Goal: Information Seeking & Learning: Learn about a topic

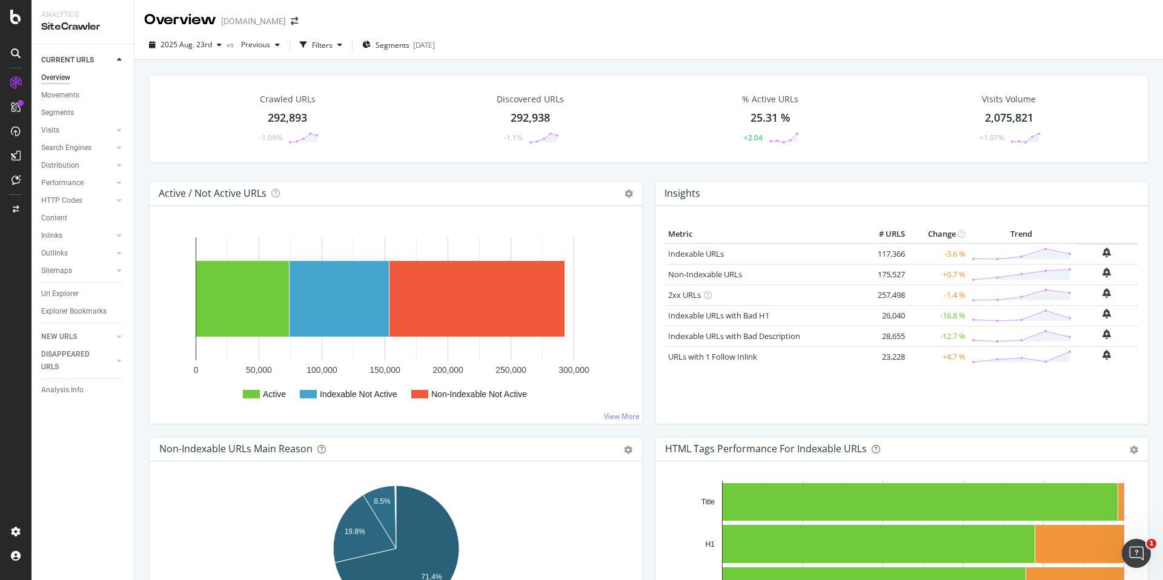
click at [535, 110] on div "292,938" at bounding box center [529, 118] width 39 height 16
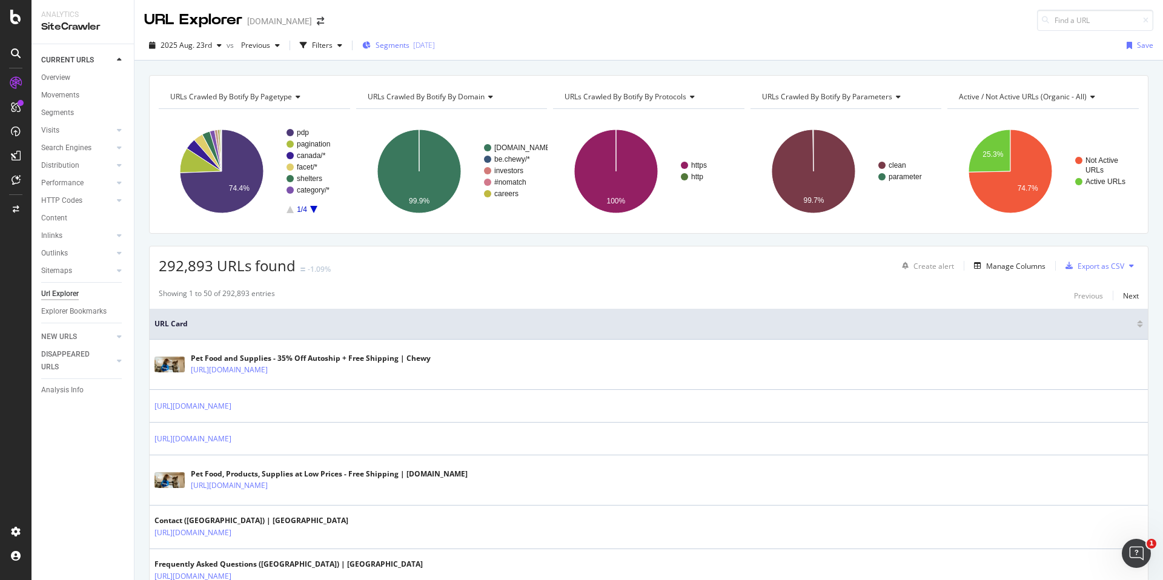
click at [408, 41] on div "Segments [DATE]" at bounding box center [398, 45] width 73 height 10
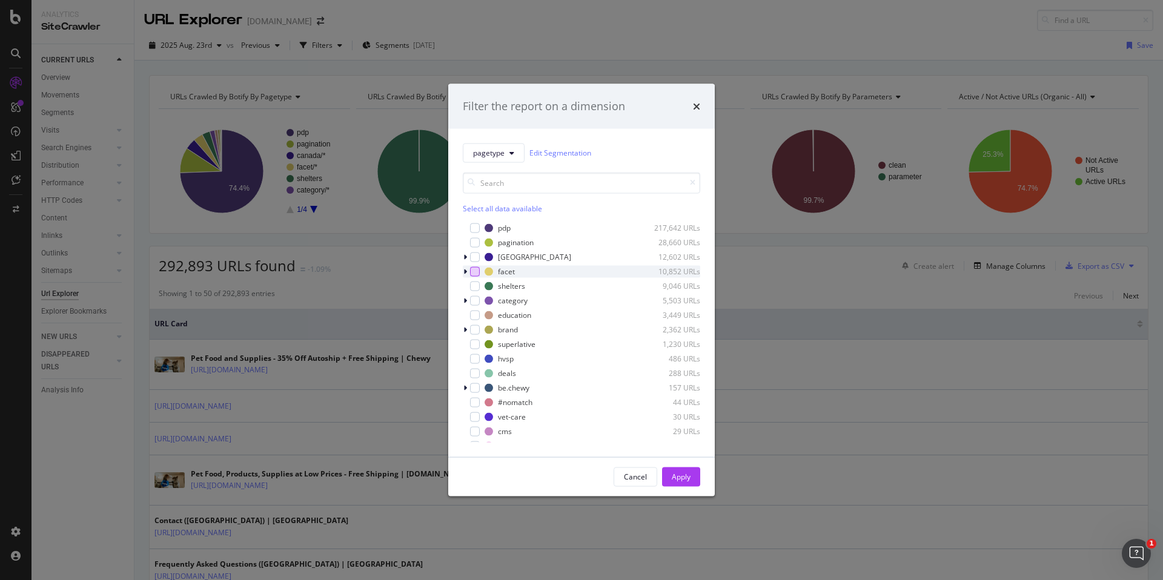
click at [475, 272] on div "modal" at bounding box center [475, 271] width 10 height 10
click at [681, 475] on div "Apply" at bounding box center [681, 477] width 19 height 10
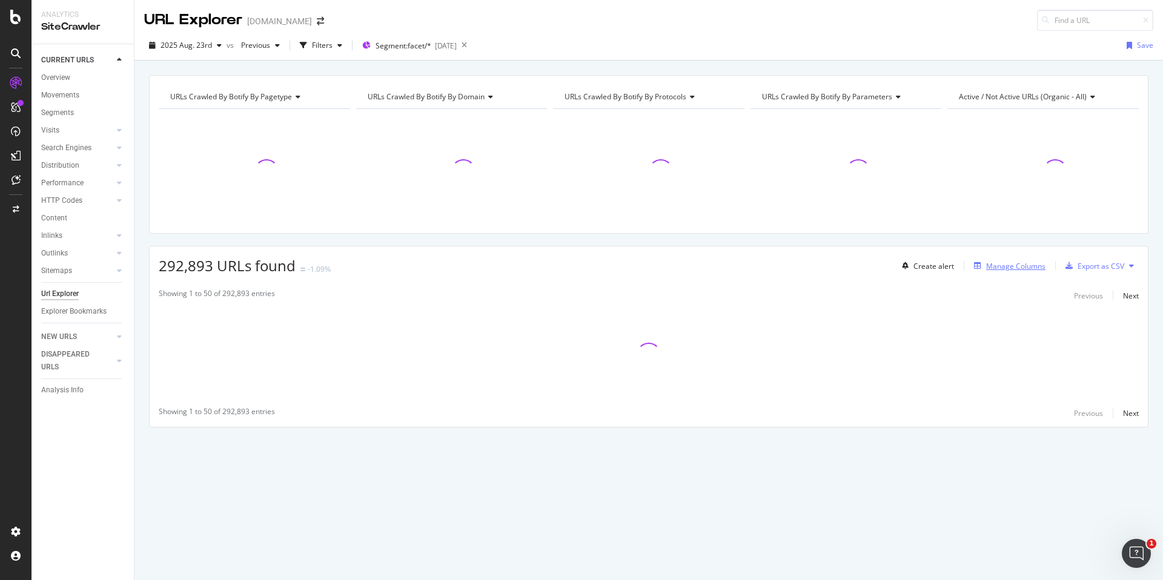
click at [1014, 265] on div "Manage Columns" at bounding box center [1015, 266] width 59 height 10
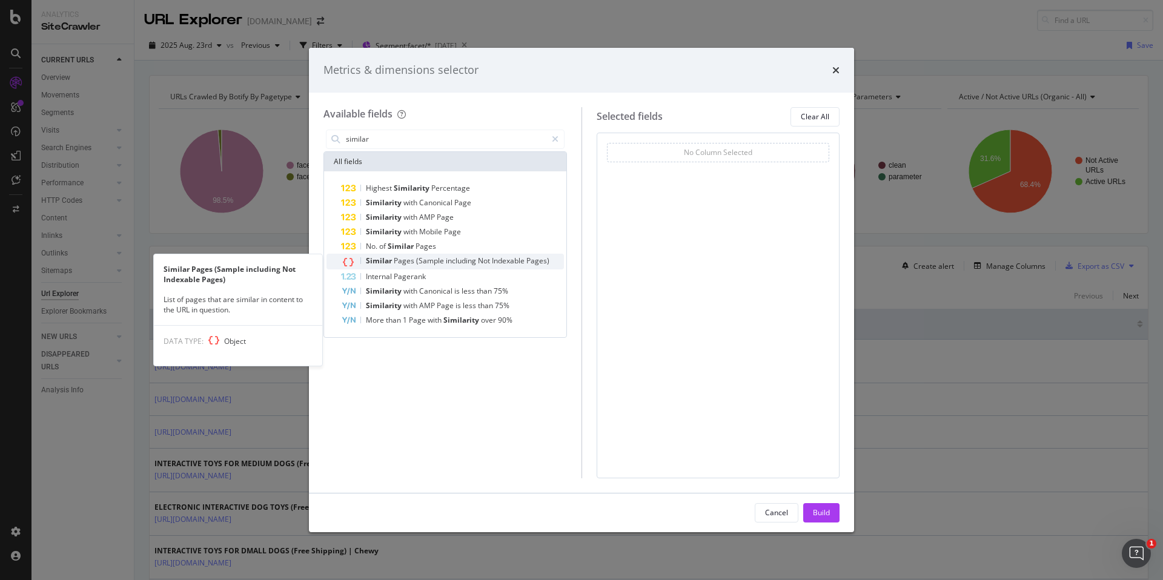
type input "similar"
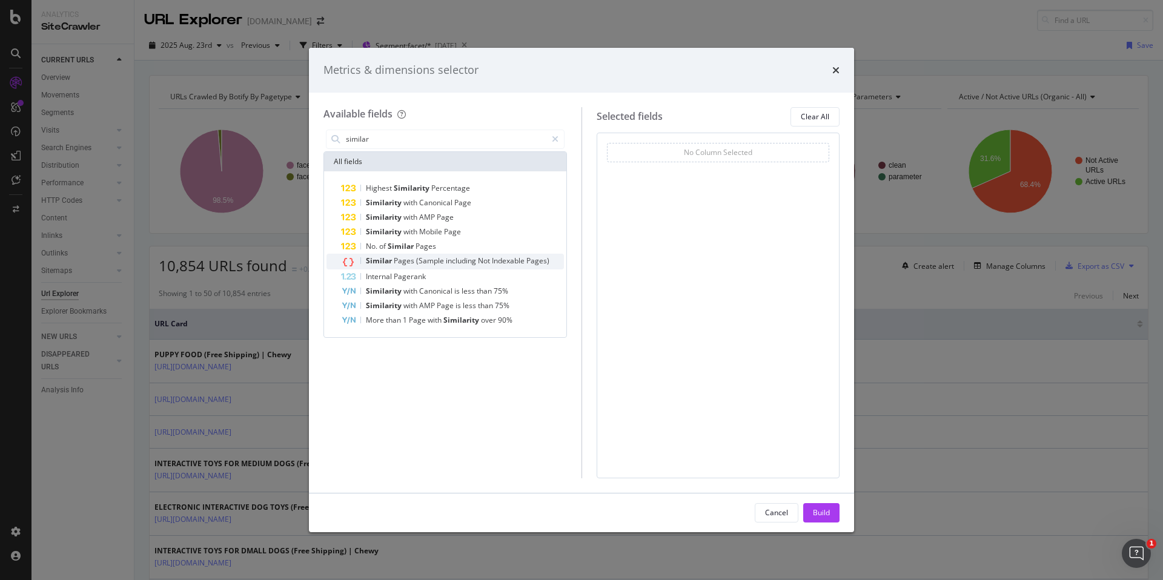
click at [460, 260] on span "including" at bounding box center [462, 261] width 32 height 10
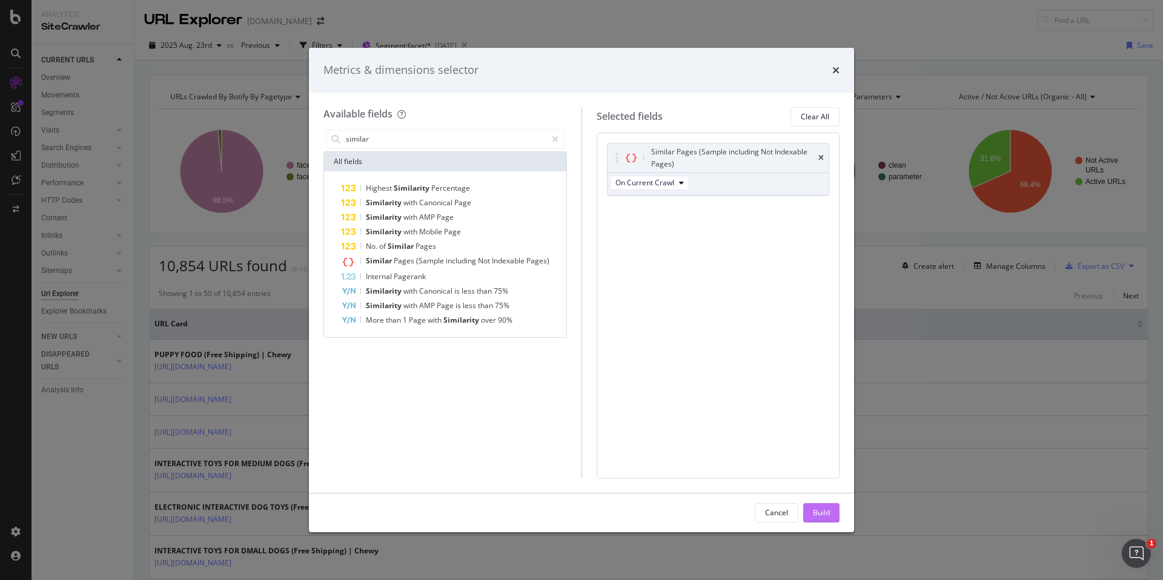
click at [819, 506] on div "Build" at bounding box center [821, 513] width 17 height 18
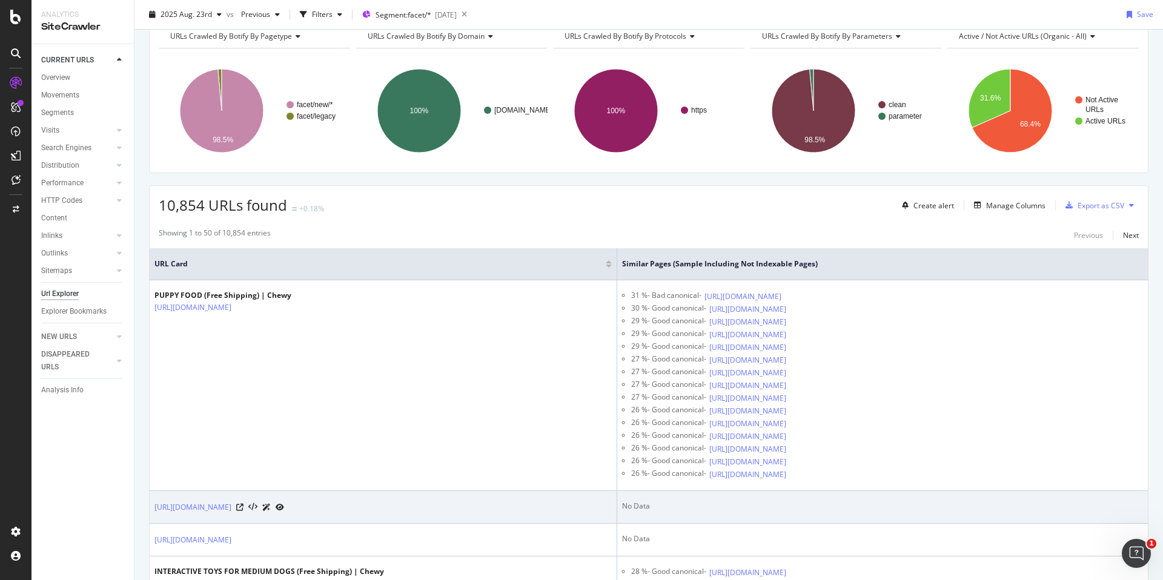
scroll to position [76, 0]
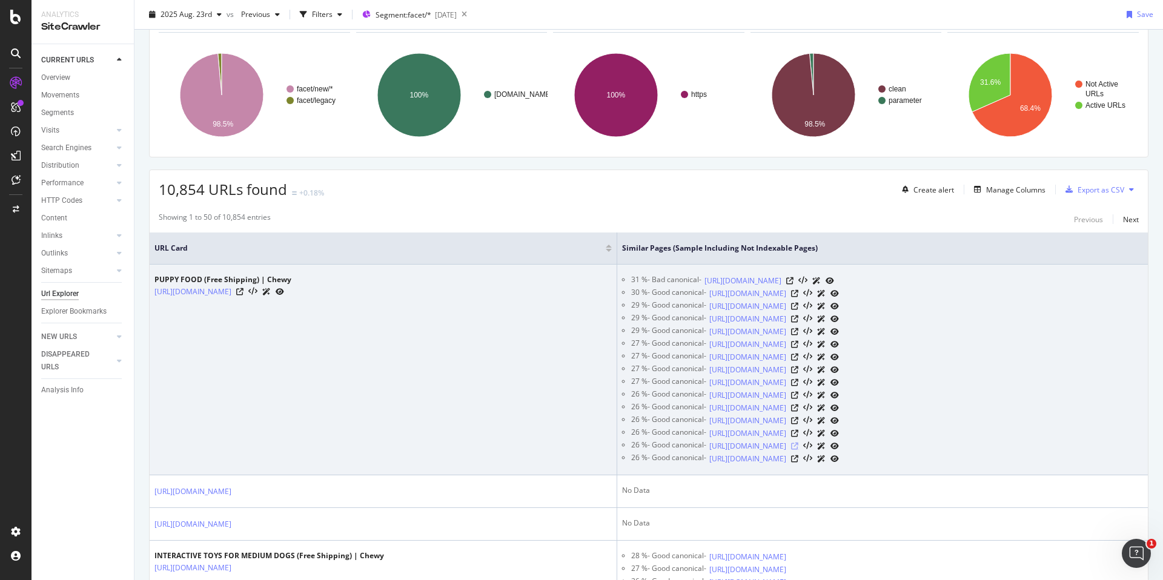
click at [798, 447] on icon at bounding box center [794, 446] width 7 height 7
click at [243, 291] on icon at bounding box center [239, 291] width 7 height 7
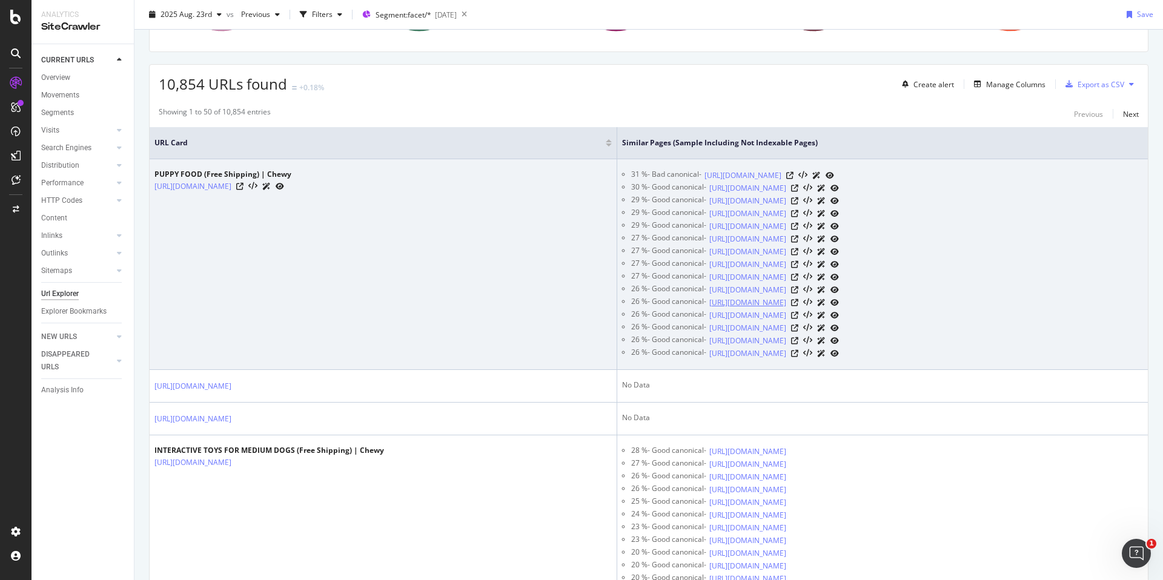
scroll to position [264, 0]
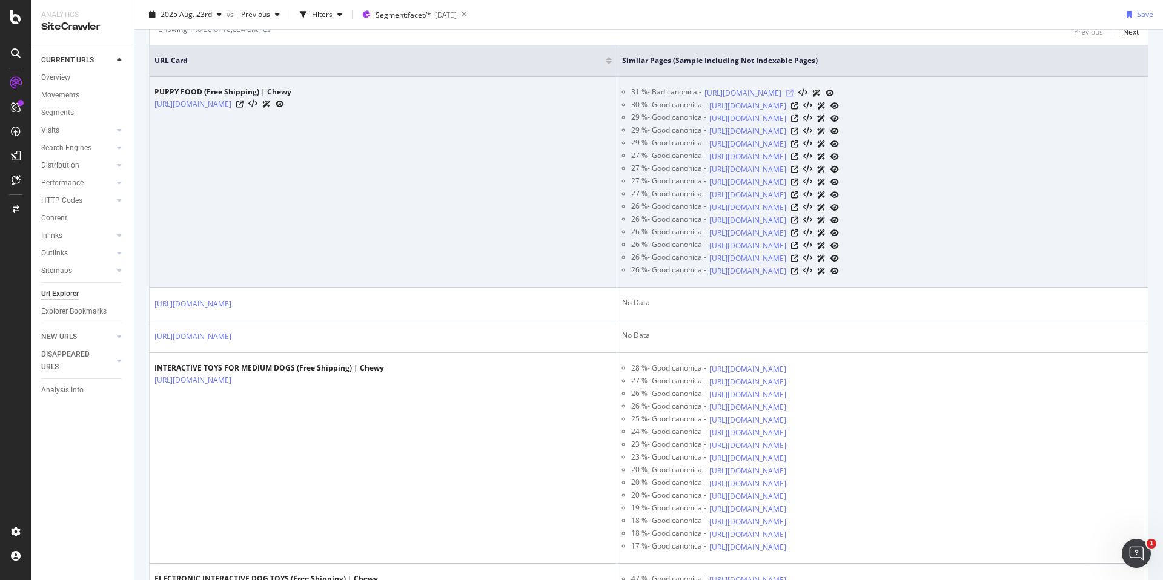
click at [793, 91] on icon at bounding box center [789, 93] width 7 height 7
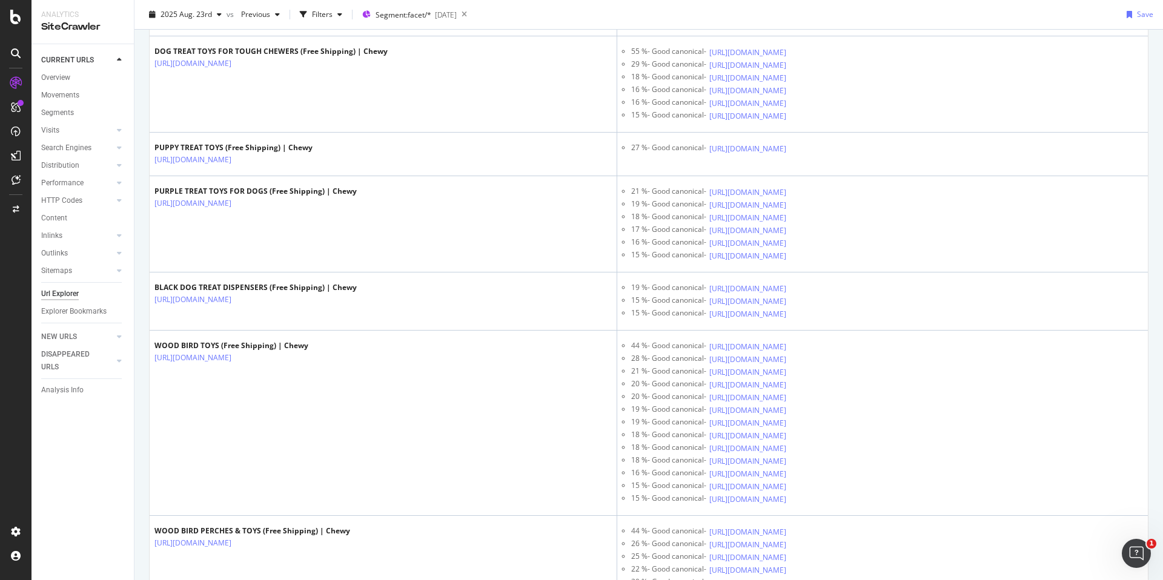
scroll to position [1280, 0]
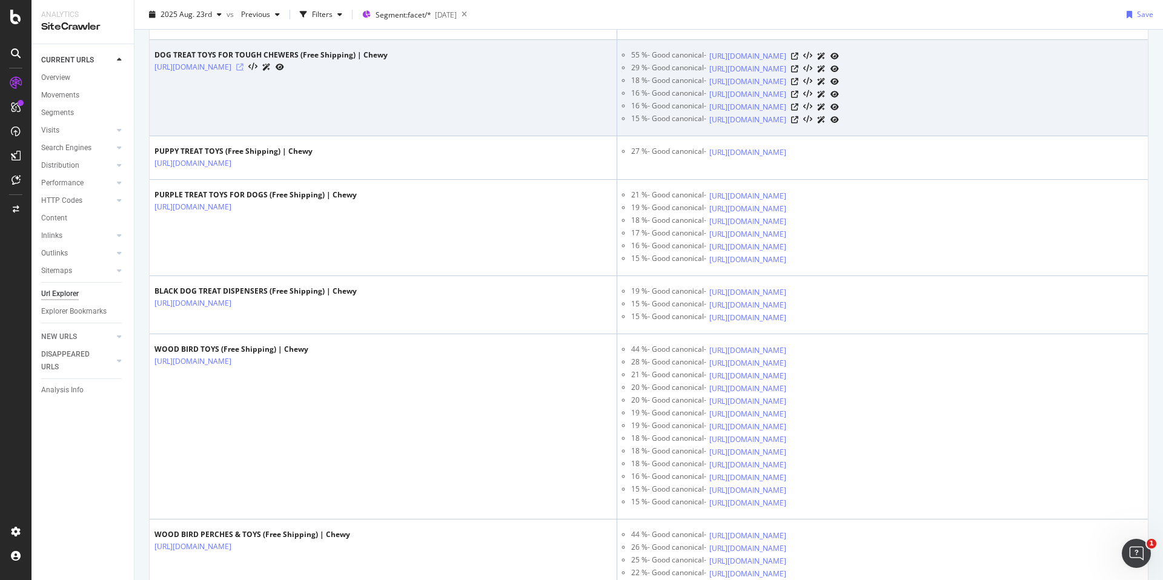
click at [243, 67] on icon at bounding box center [239, 67] width 7 height 7
click at [798, 54] on icon at bounding box center [794, 56] width 7 height 7
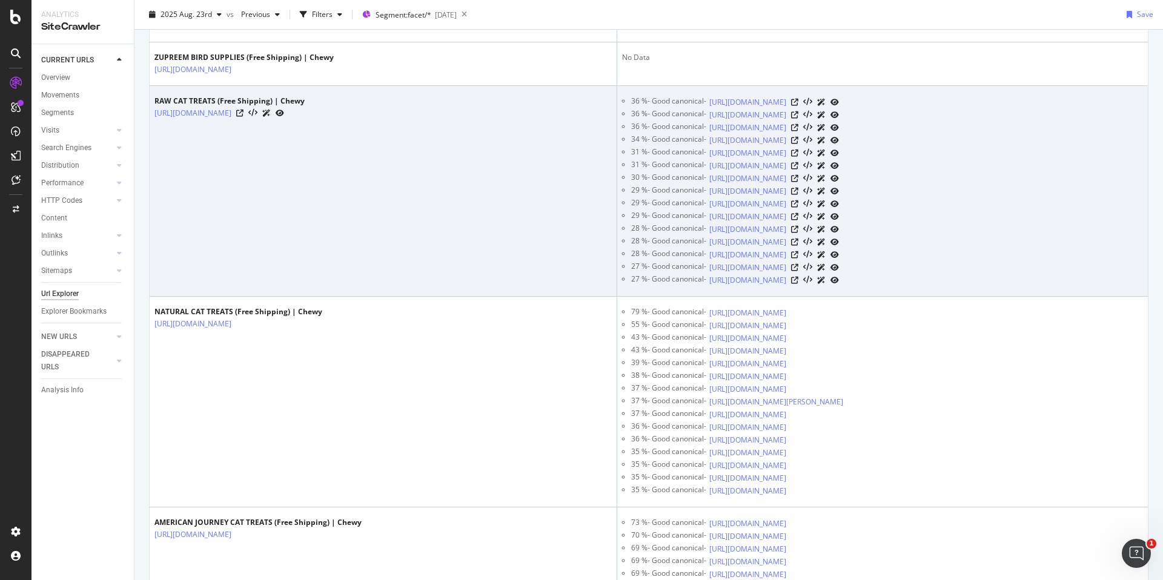
scroll to position [2496, 0]
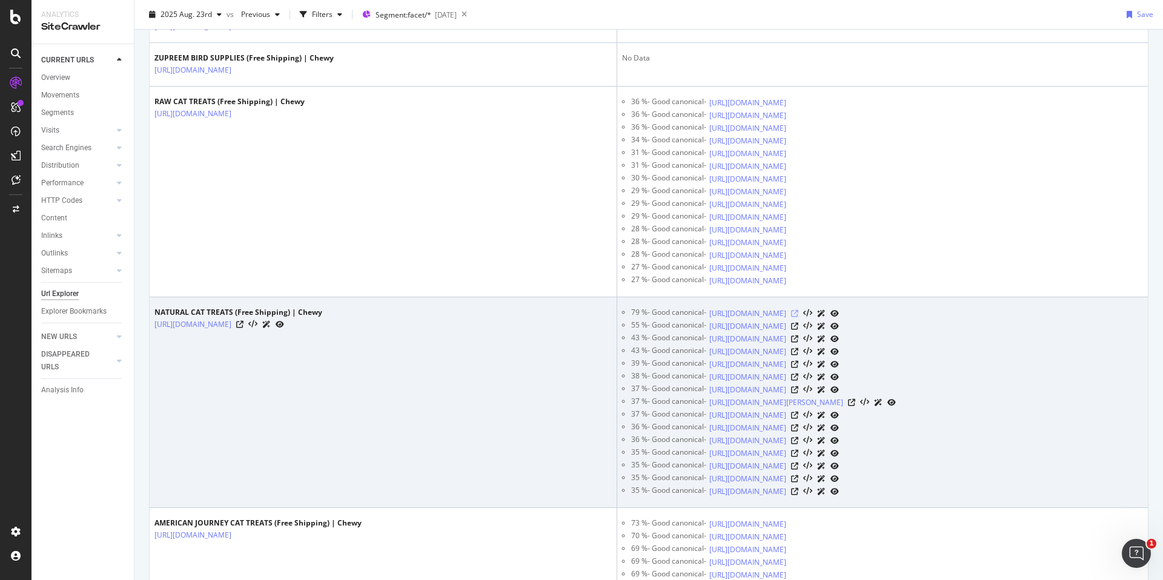
click at [798, 313] on icon at bounding box center [794, 313] width 7 height 7
click at [243, 325] on icon at bounding box center [239, 324] width 7 height 7
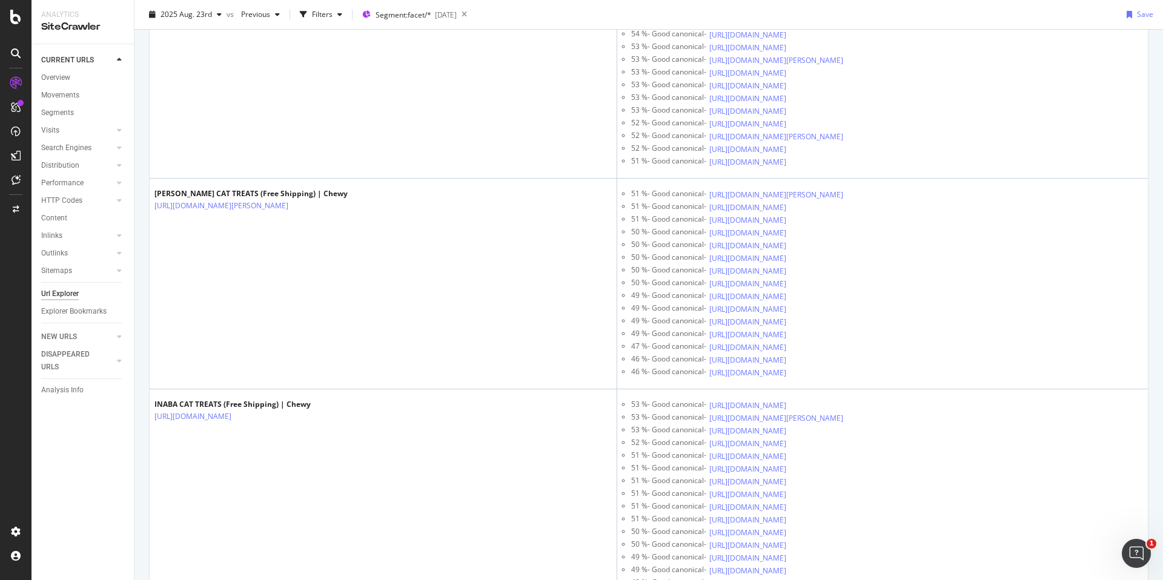
scroll to position [5781, 0]
